Goal: Check status

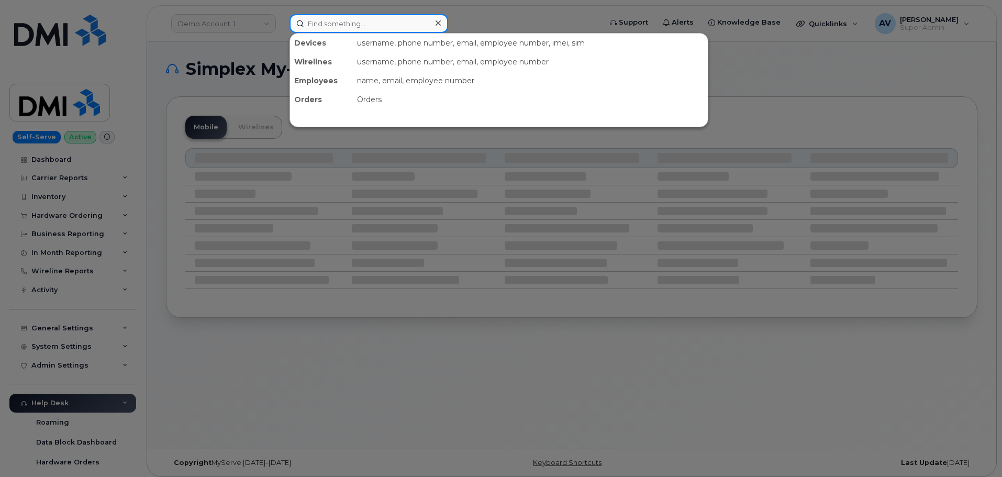
click at [377, 25] on input at bounding box center [368, 23] width 159 height 19
paste input "302004"
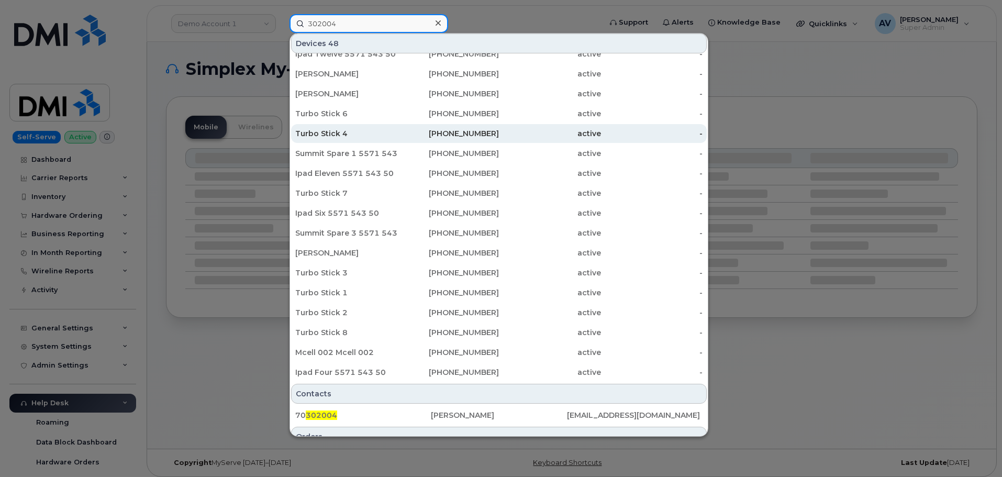
scroll to position [147, 0]
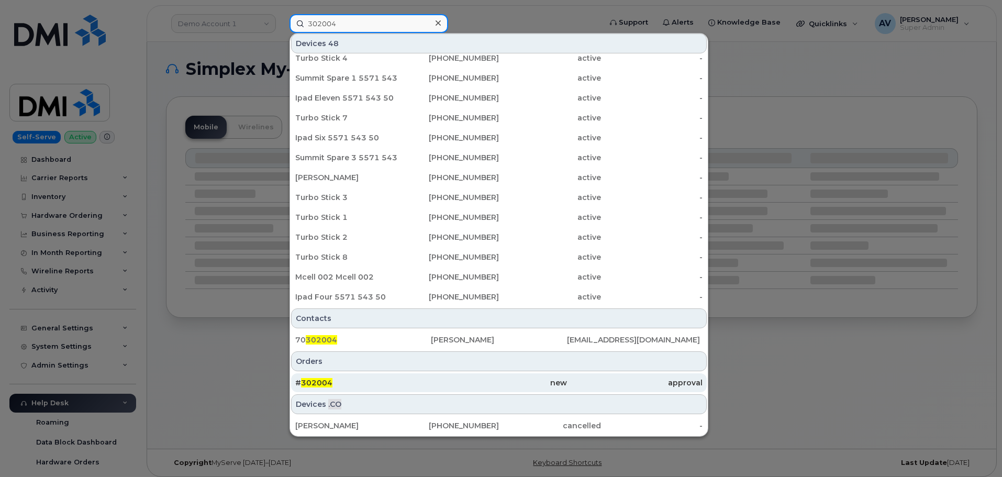
type input "302004"
click at [383, 383] on div "# 302004" at bounding box center [363, 382] width 136 height 10
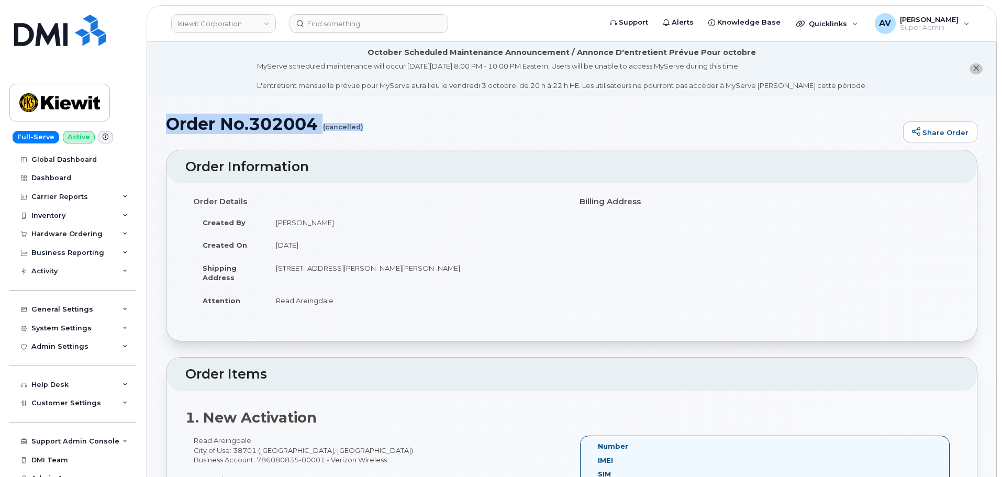
drag, startPoint x: 164, startPoint y: 123, endPoint x: 363, endPoint y: 126, distance: 198.9
copy h1 "Order No.302004 (cancelled)"
